Goal: Task Accomplishment & Management: Use online tool/utility

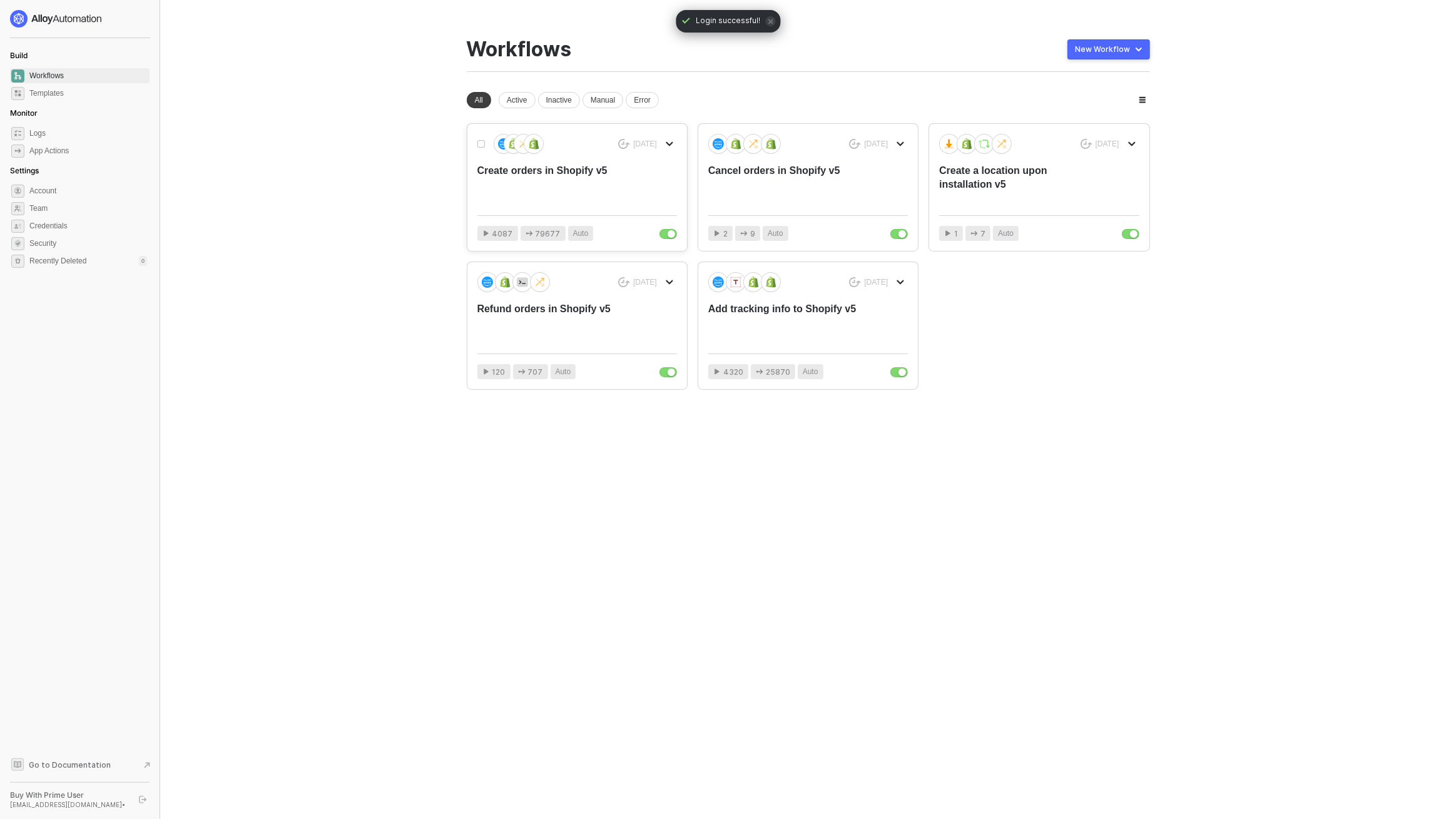
click at [548, 260] on div "8 months ago Create orders in Shopify v5 4087 79677 Auto 8 months ago Cancel or…" at bounding box center [808, 256] width 683 height 266
click at [572, 185] on div "Create orders in Shopify v5" at bounding box center [557, 185] width 159 height 42
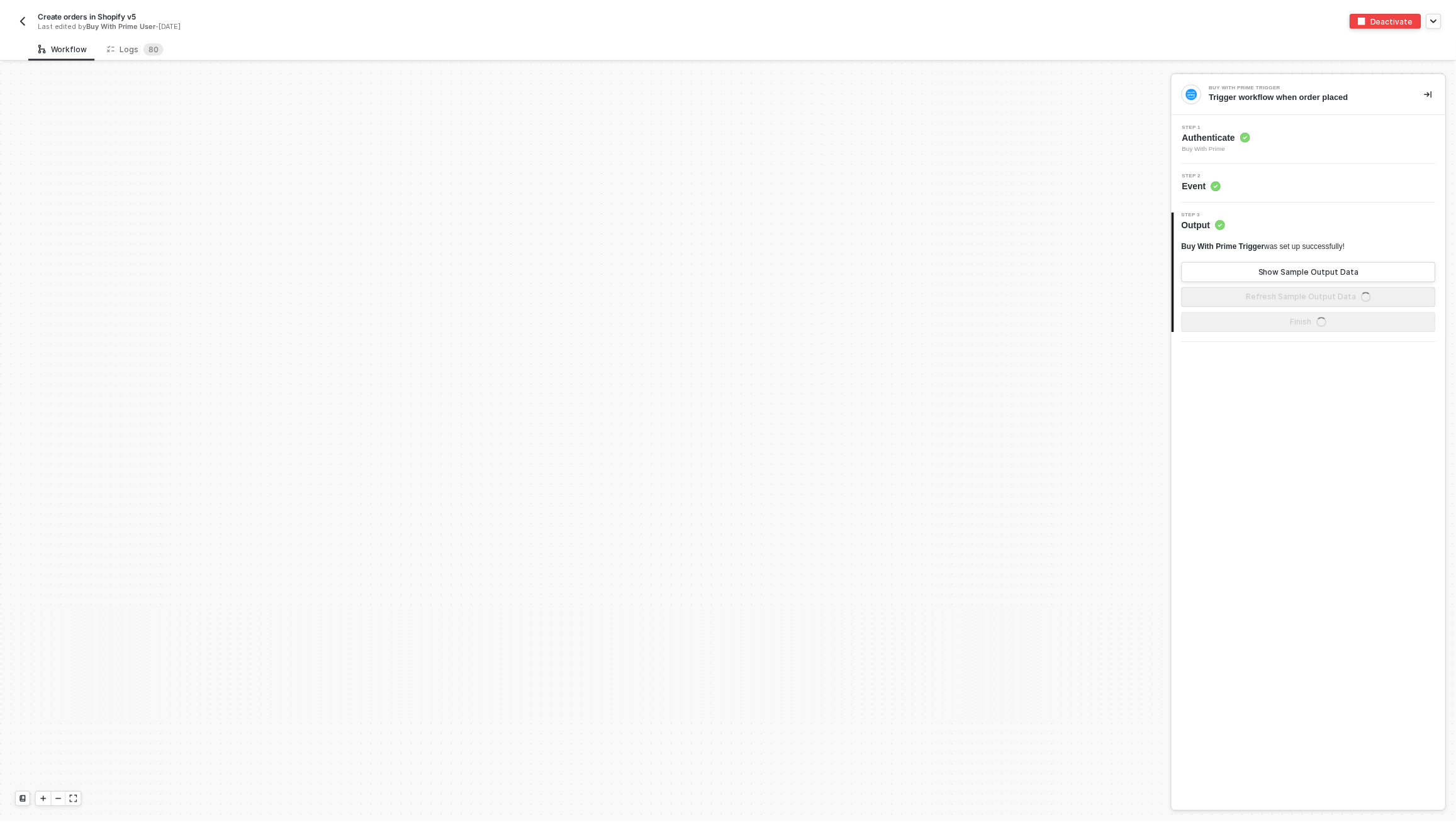
scroll to position [598, 0]
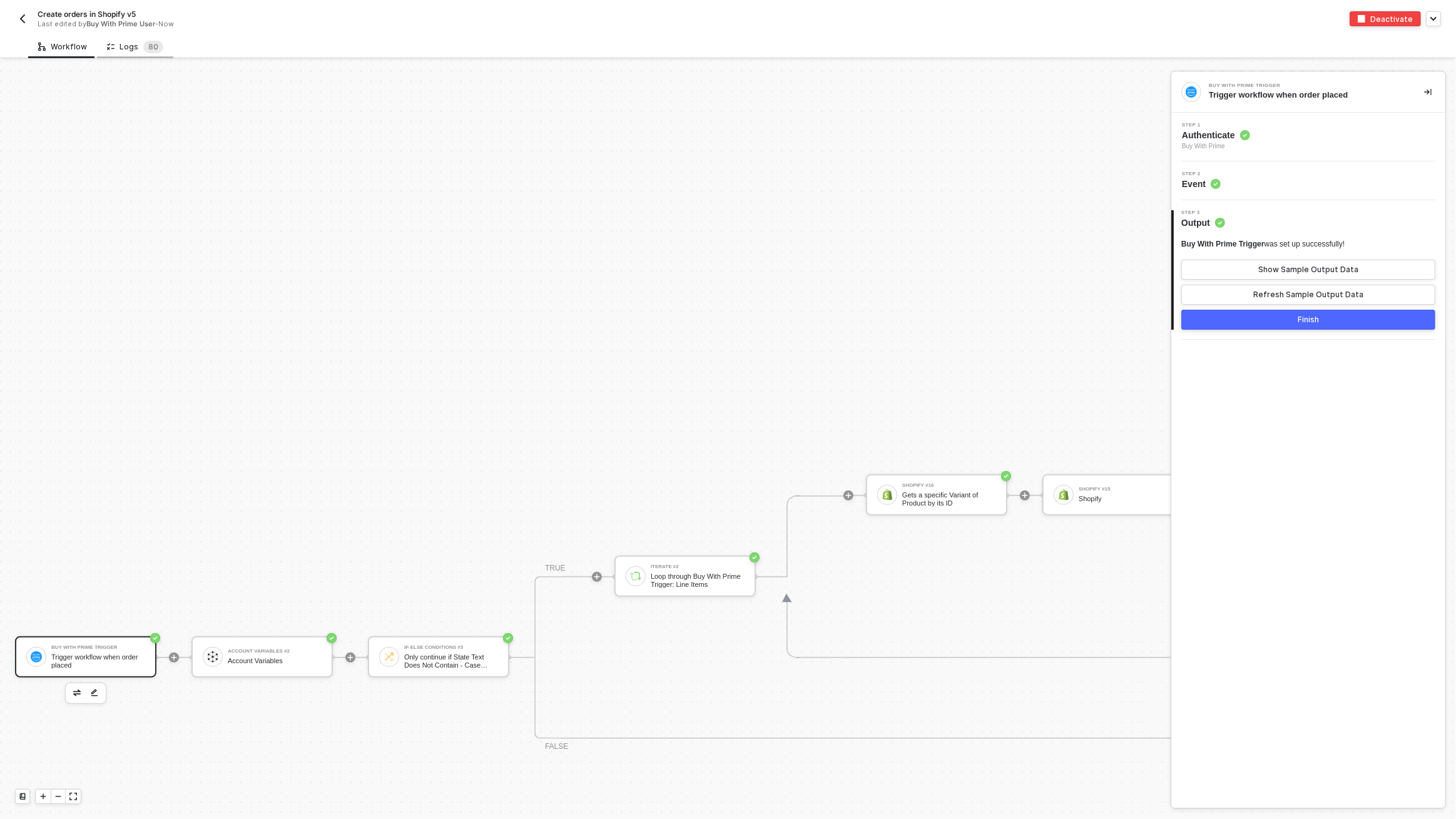
click at [132, 43] on div "Logs 8 0" at bounding box center [135, 47] width 56 height 13
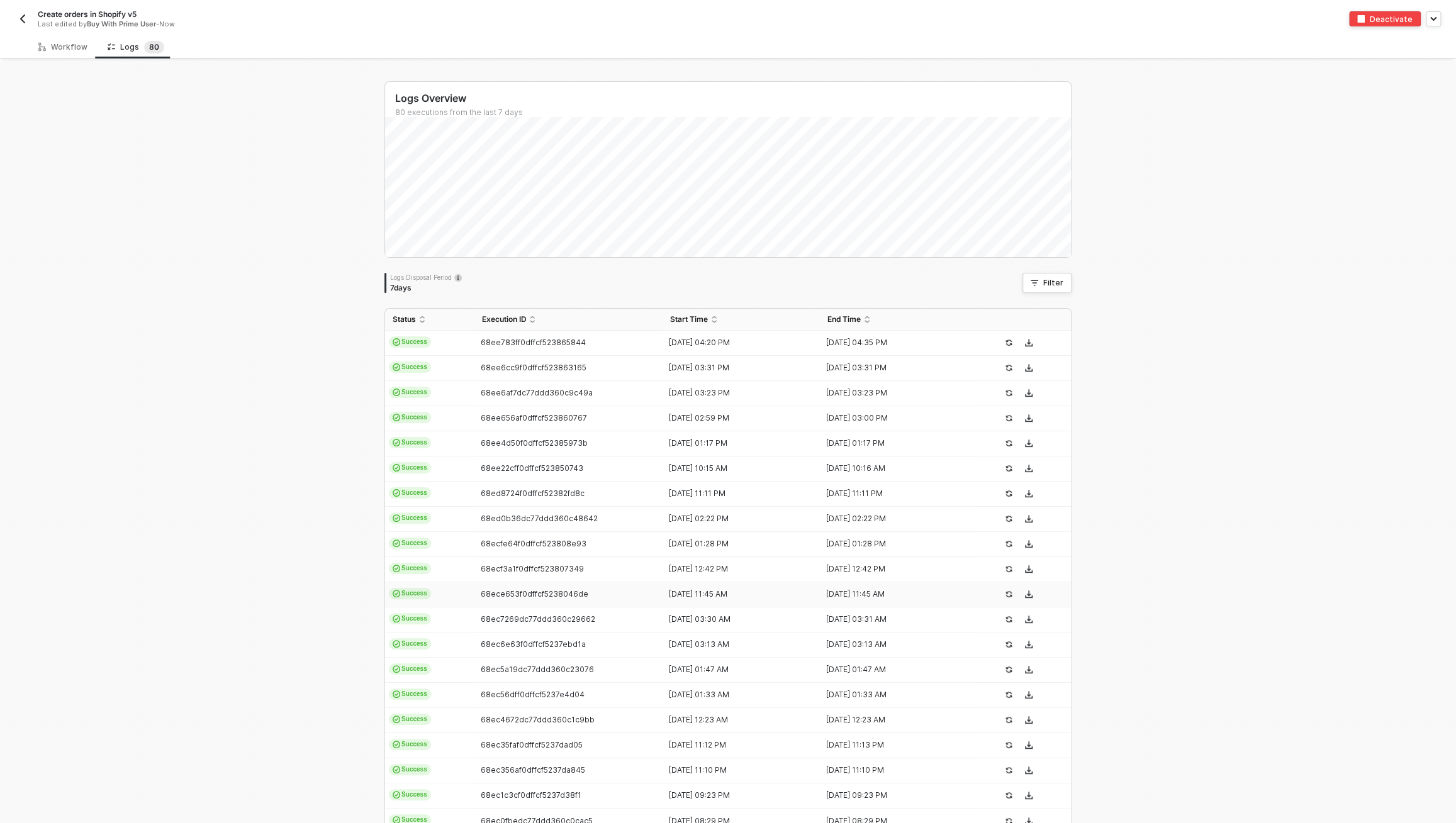
scroll to position [66, 0]
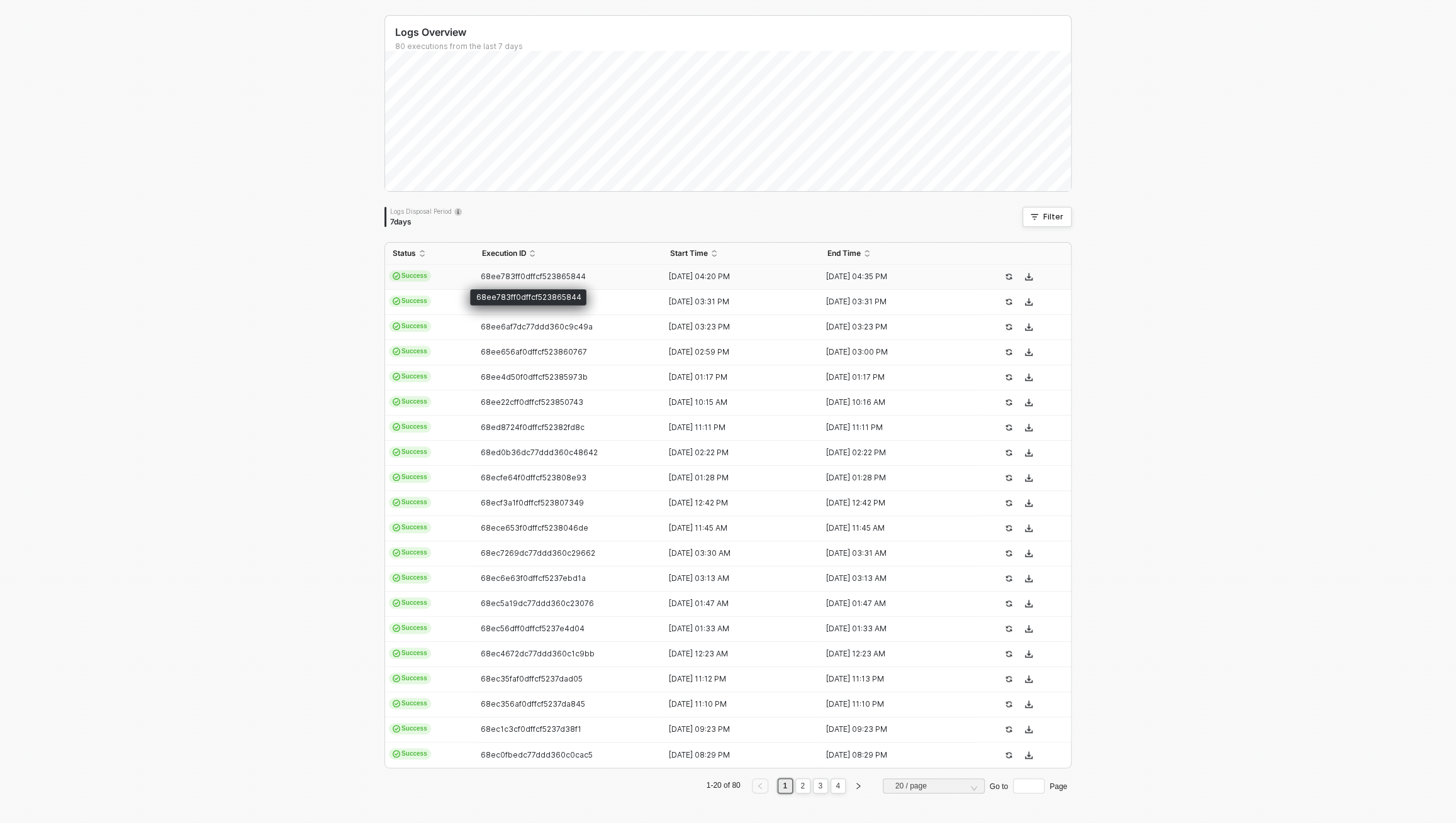
click at [518, 280] on span "68ee783ff0dffcf523865844" at bounding box center [533, 276] width 105 height 10
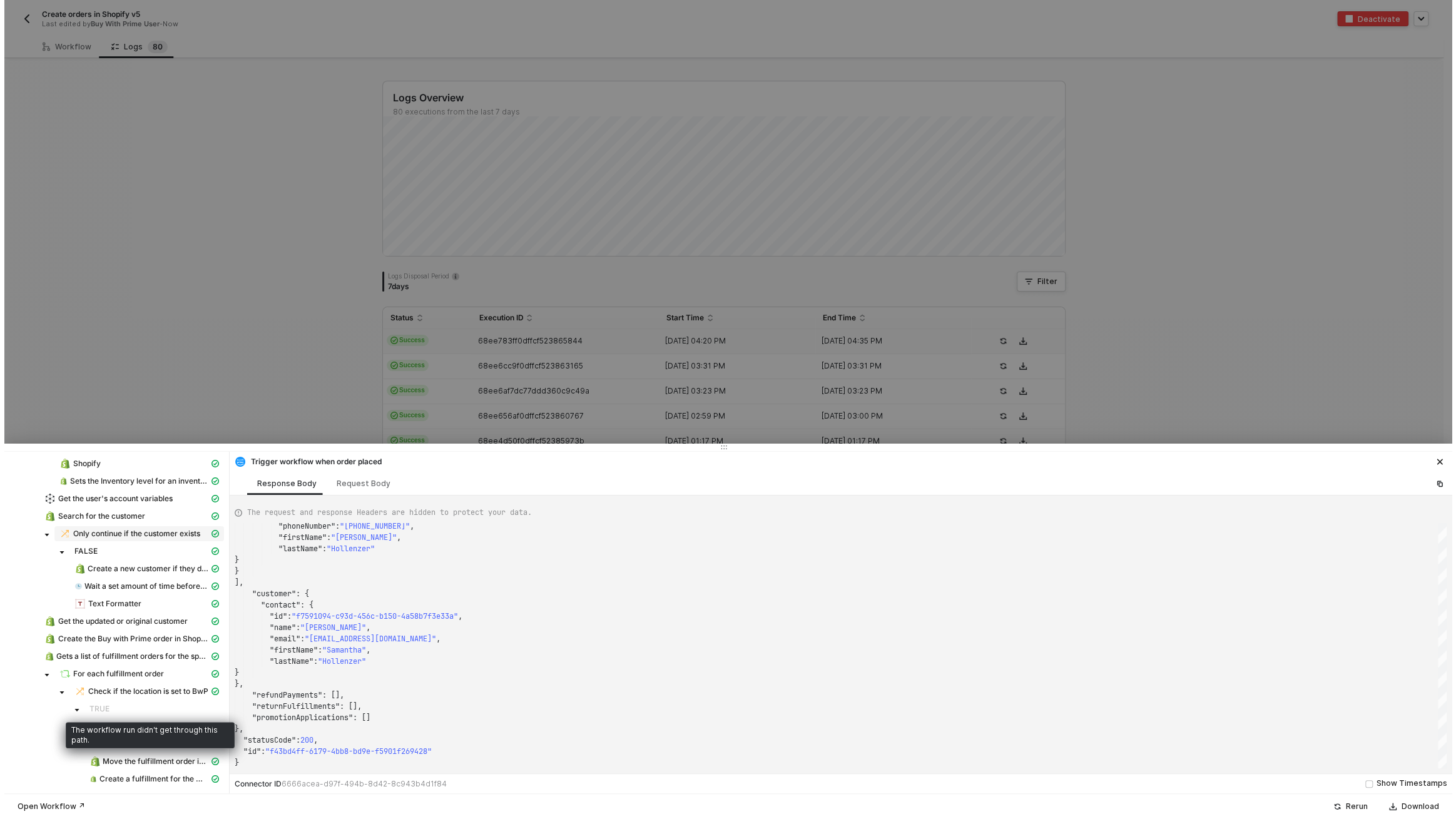
scroll to position [0, 0]
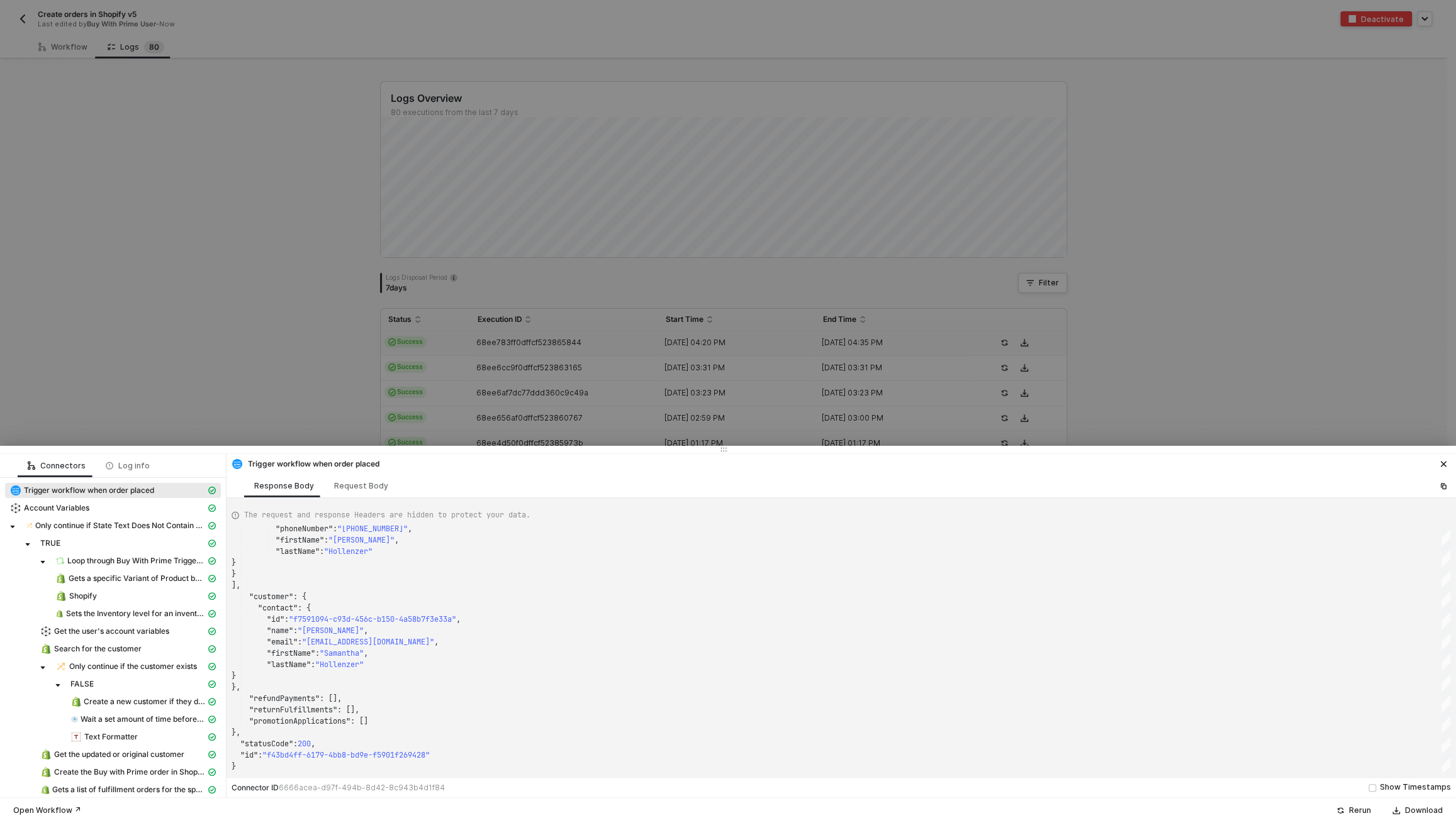
click at [231, 386] on div at bounding box center [728, 412] width 1456 height 823
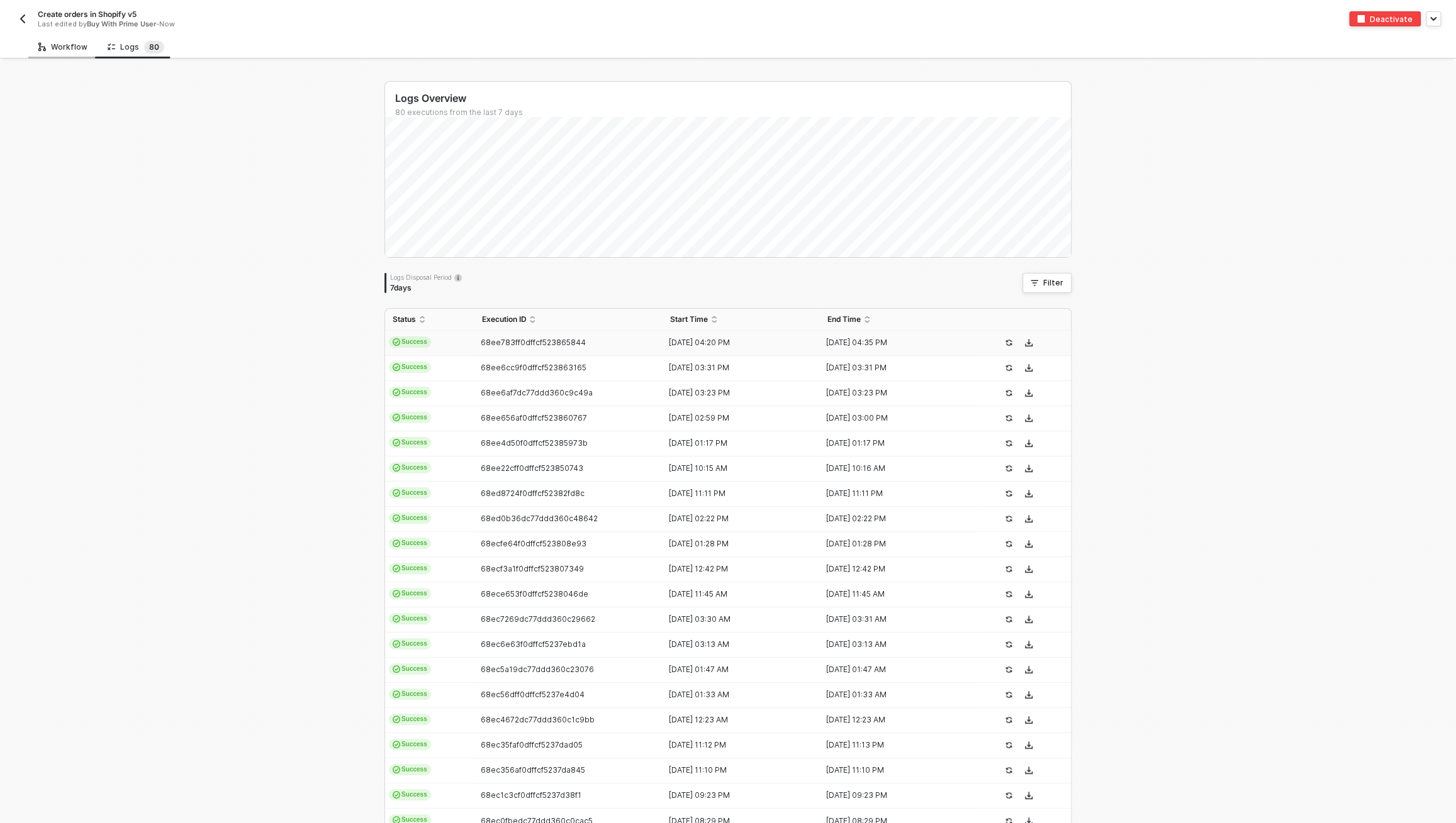
click at [59, 54] on div "Workflow" at bounding box center [63, 46] width 69 height 23
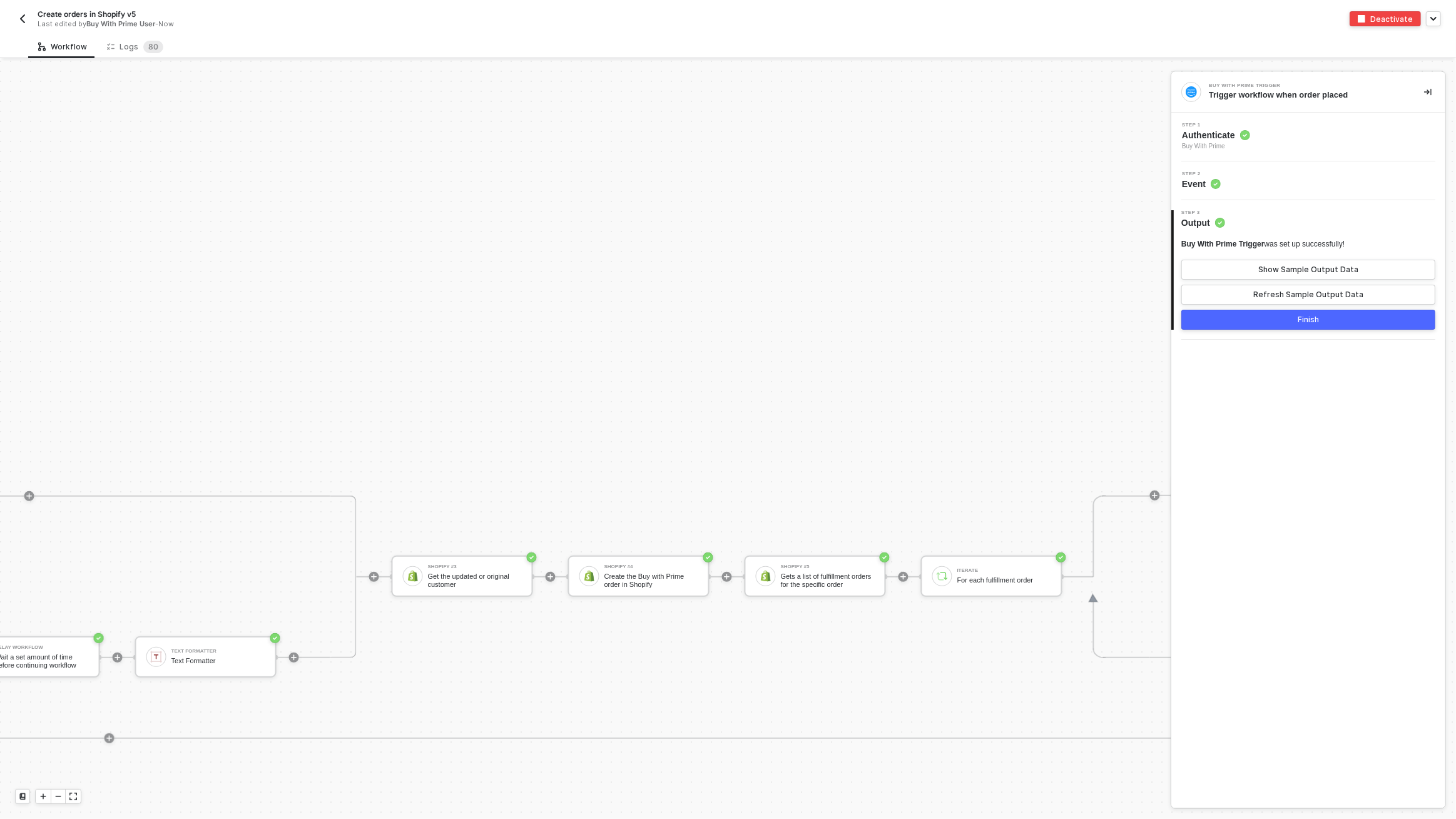
scroll to position [595, 2332]
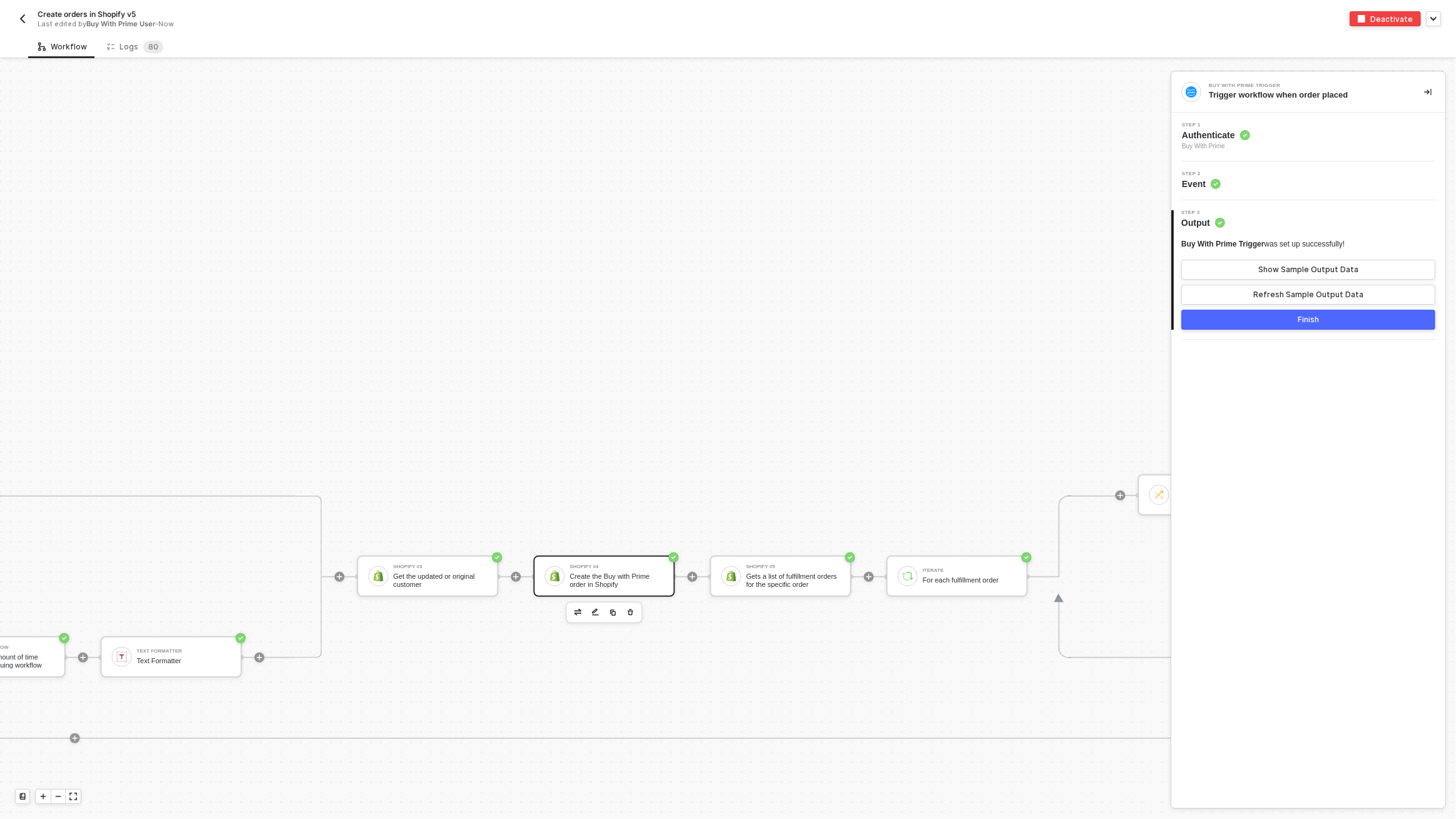
click at [588, 577] on div "Create the Buy with Prime order in Shopify" at bounding box center [616, 580] width 94 height 16
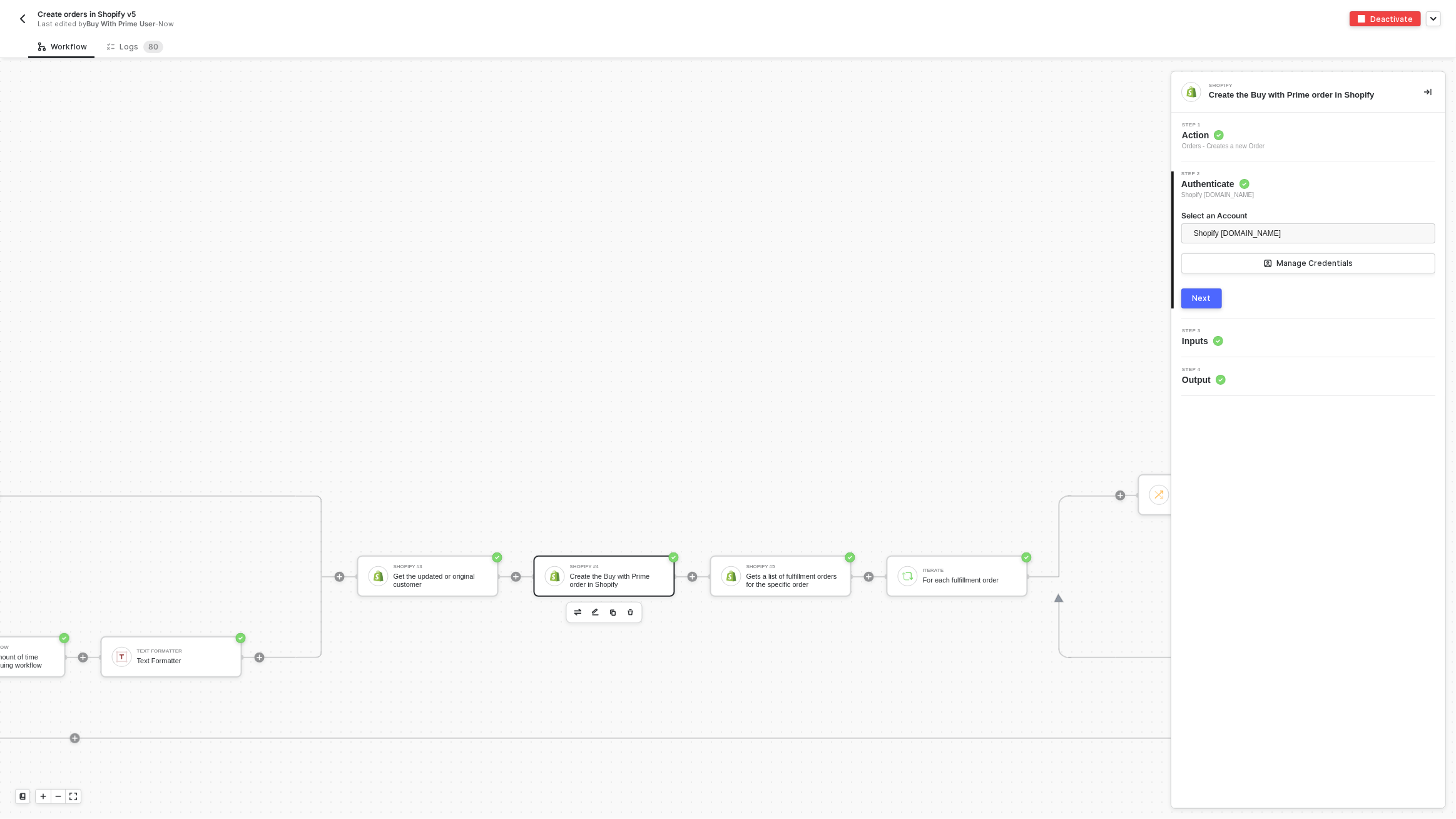
click at [1259, 346] on div "3 Step 3 Inputs" at bounding box center [1308, 338] width 274 height 39
click at [1258, 341] on div "Step 3 Inputs" at bounding box center [1309, 338] width 271 height 19
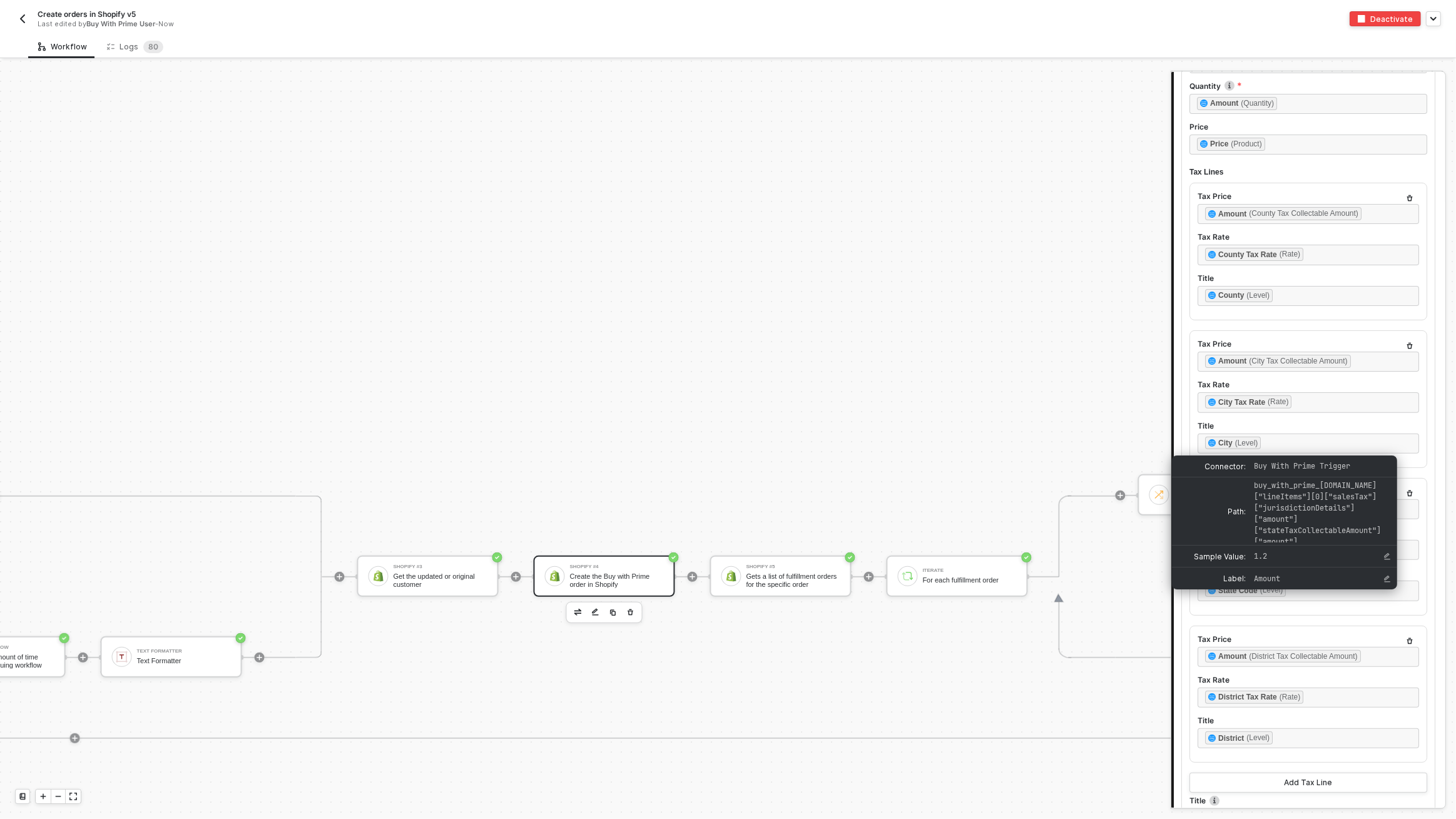
scroll to position [406, 0]
